Goal: Task Accomplishment & Management: Complete application form

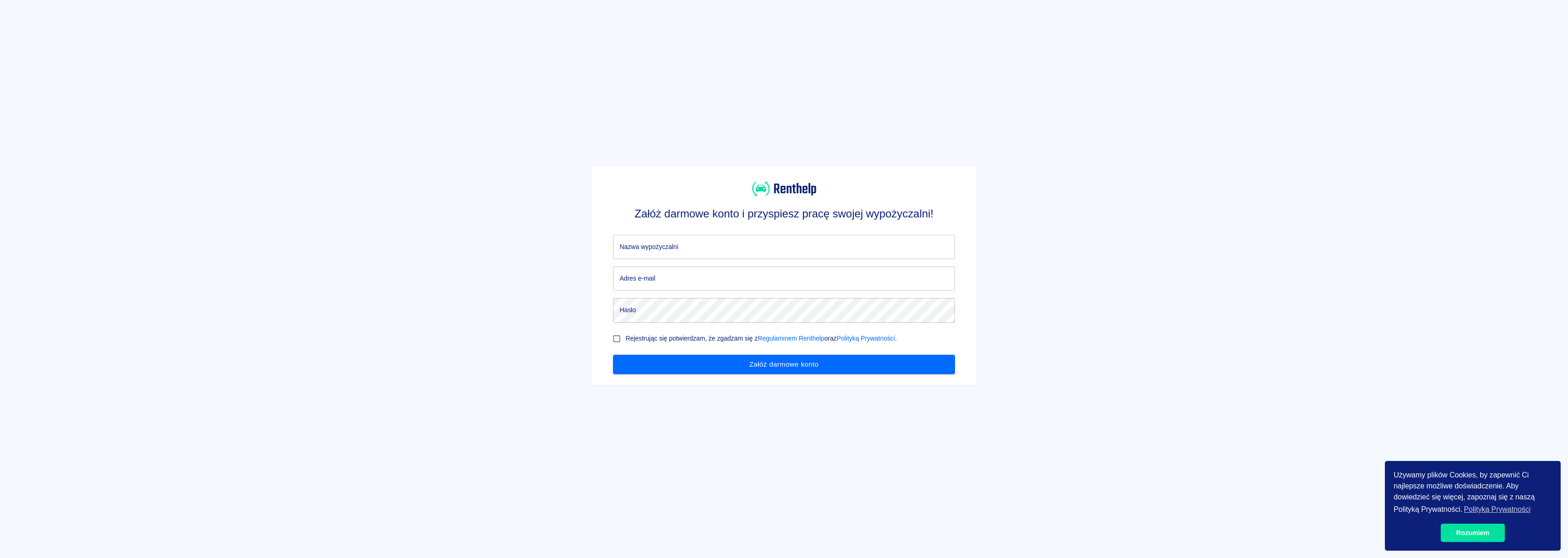
click at [784, 237] on input "Nazwa wypożyczalni" at bounding box center [784, 247] width 342 height 24
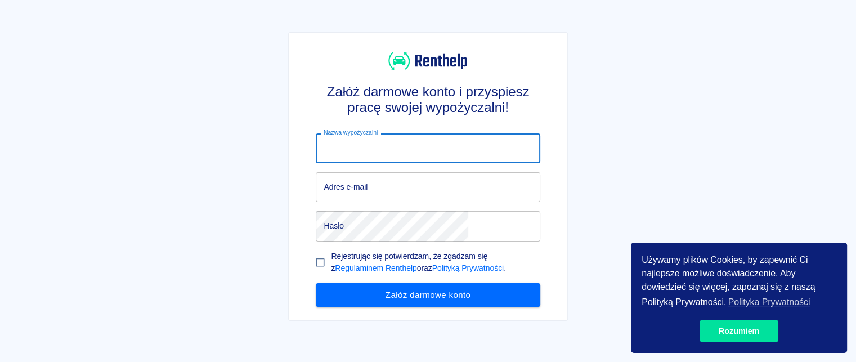
click at [418, 148] on input "Nazwa wypożyczalni" at bounding box center [428, 148] width 224 height 30
click at [435, 202] on input "Adres e-mail" at bounding box center [428, 187] width 224 height 30
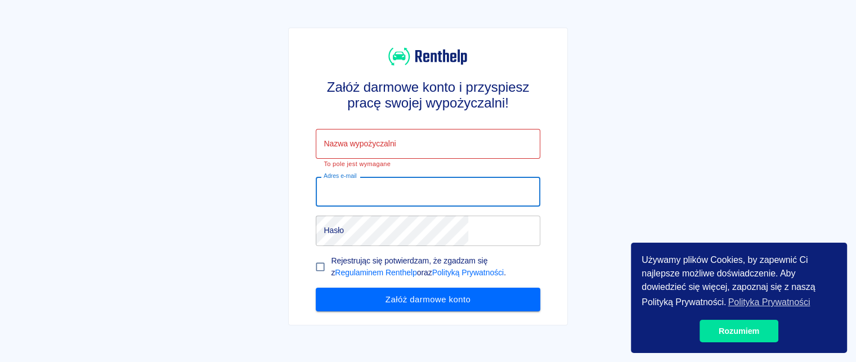
click at [663, 108] on div "Załóż darmowe konto i przyspiesz pracę swojej wypożyczalni! Nazwa wypożyczalni …" at bounding box center [423, 172] width 865 height 362
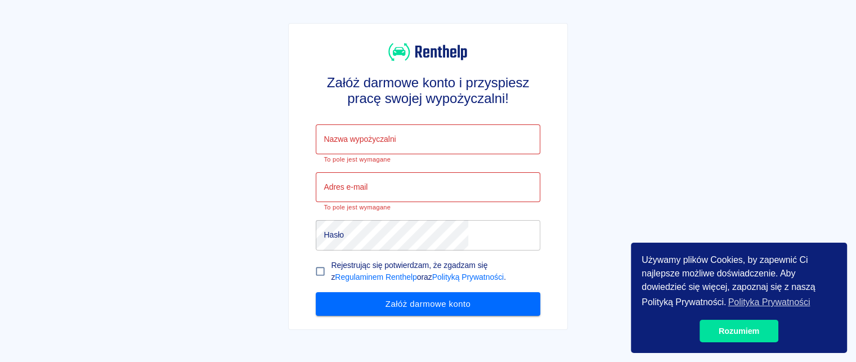
click at [538, 120] on div "Załóż darmowe konto i przyspiesz pracę swojej wypożyczalni! Nazwa wypożyczalni …" at bounding box center [423, 172] width 865 height 362
click at [741, 330] on link "Rozumiem" at bounding box center [739, 331] width 79 height 23
